Goal: Download file/media

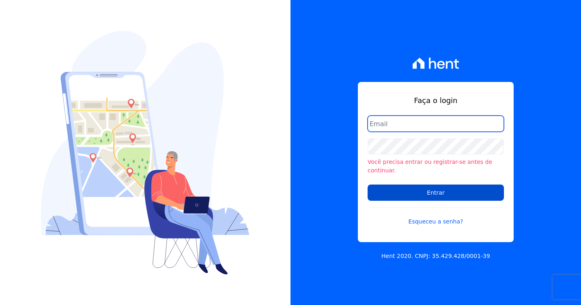
type input "[PERSON_NAME][EMAIL_ADDRESS][DOMAIN_NAME]"
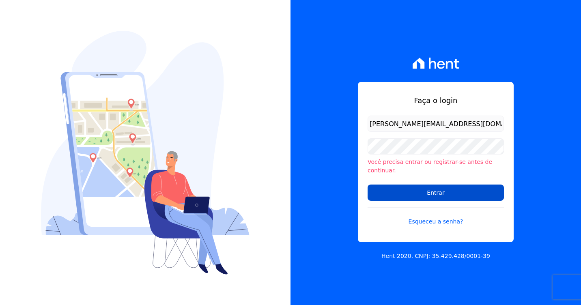
click at [404, 196] on input "Entrar" at bounding box center [436, 193] width 136 height 16
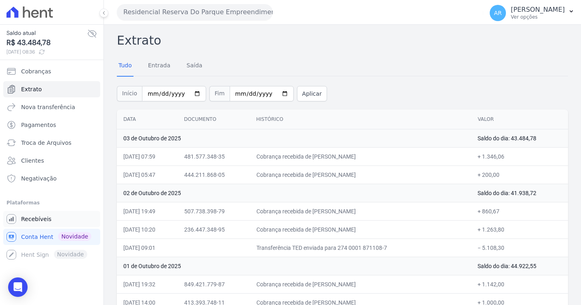
click at [49, 214] on link "Recebíveis" at bounding box center [51, 219] width 97 height 16
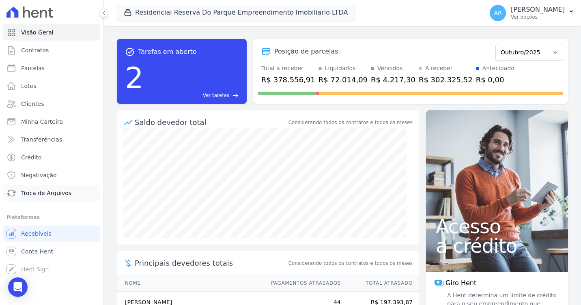
click at [43, 195] on span "Troca de Arquivos" at bounding box center [46, 193] width 50 height 8
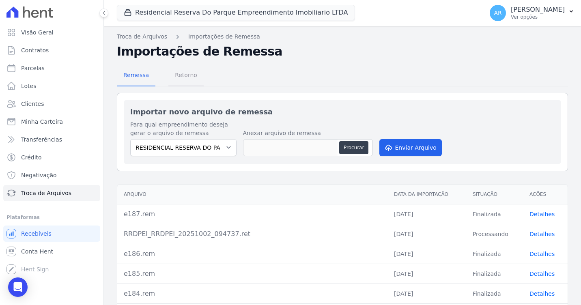
click at [190, 75] on span "Retorno" at bounding box center [186, 75] width 32 height 16
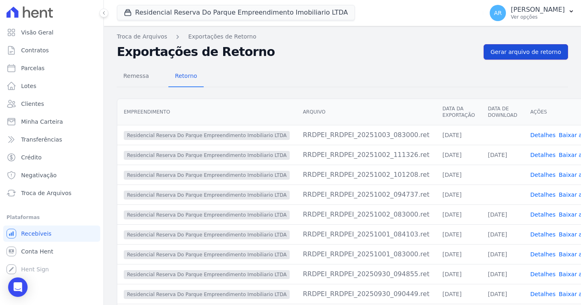
click at [524, 51] on span "Gerar arquivo de retorno" at bounding box center [526, 52] width 71 height 8
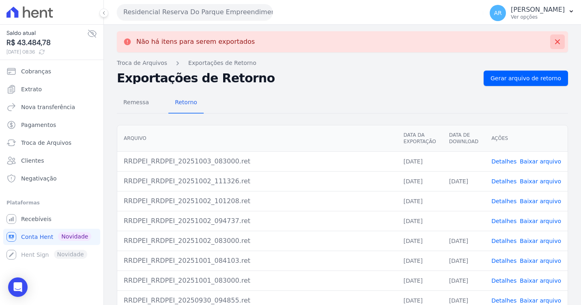
click at [554, 42] on icon at bounding box center [558, 42] width 8 height 8
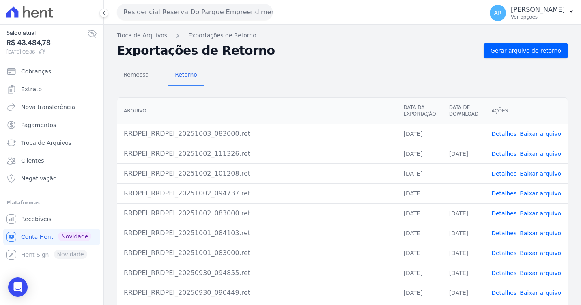
click at [539, 129] on td "Detalhes Baixar arquivo" at bounding box center [526, 134] width 83 height 20
click at [539, 131] on link "Baixar arquivo" at bounding box center [540, 134] width 41 height 6
click at [542, 172] on link "Baixar arquivo" at bounding box center [540, 173] width 41 height 6
click at [539, 194] on link "Baixar arquivo" at bounding box center [540, 193] width 41 height 6
click at [556, 50] on link "Gerar arquivo de retorno" at bounding box center [526, 50] width 84 height 15
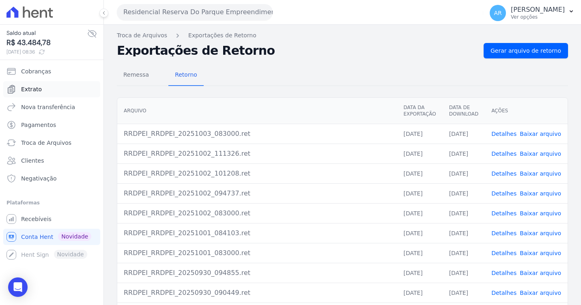
click at [29, 87] on span "Extrato" at bounding box center [31, 89] width 21 height 8
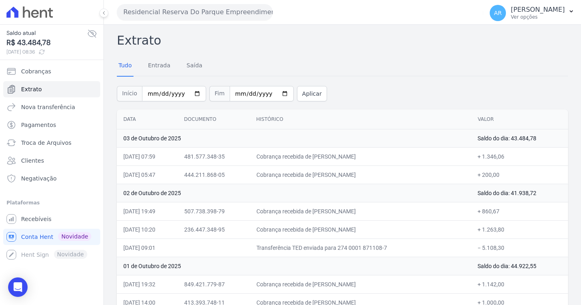
scroll to position [41, 0]
